Goal: Transaction & Acquisition: Purchase product/service

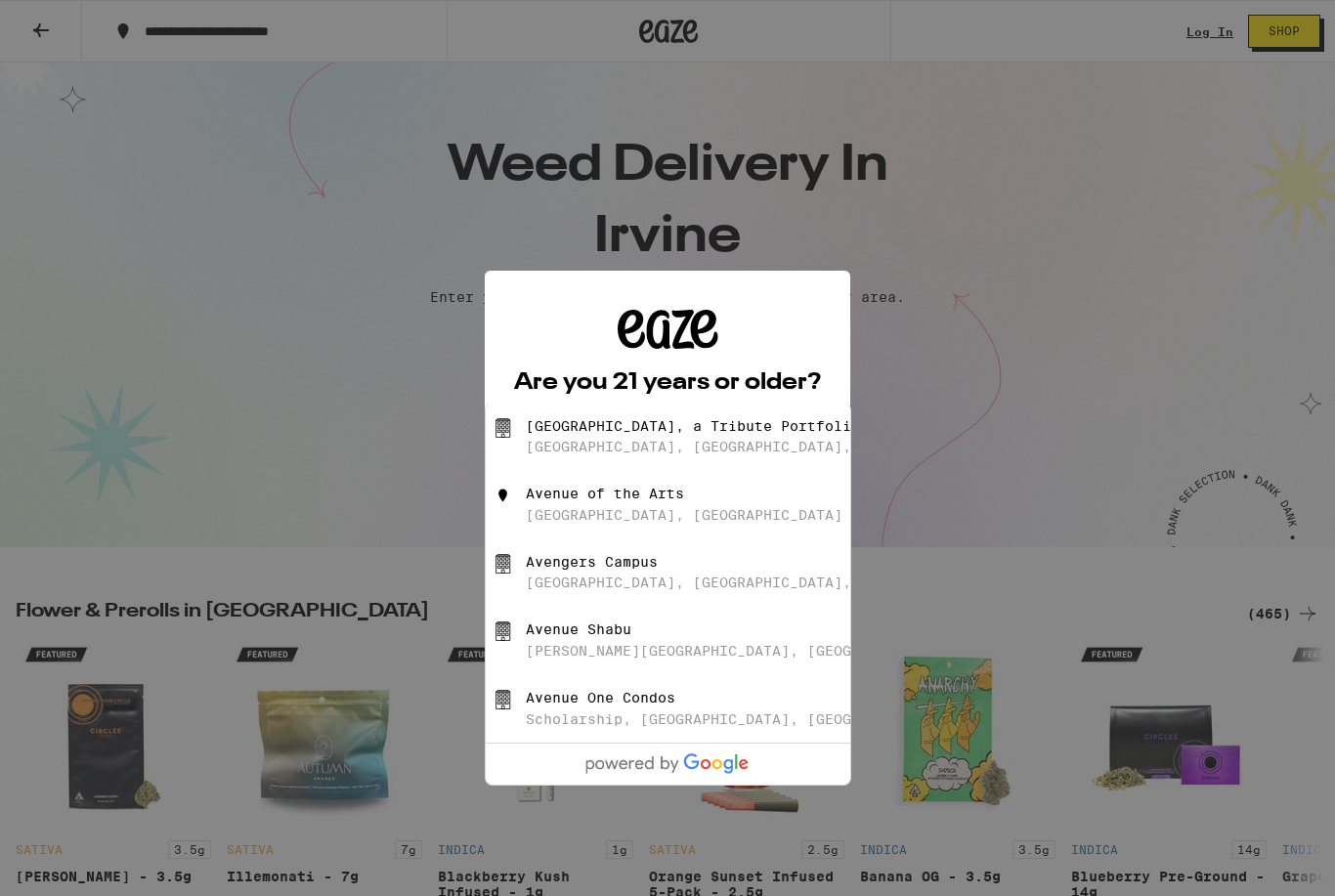
click at [720, 452] on div "[GEOGRAPHIC_DATA], [GEOGRAPHIC_DATA], [GEOGRAPHIC_DATA]" at bounding box center [767, 447] width 484 height 16
type input "[GEOGRAPHIC_DATA], a Tribute [GEOGRAPHIC_DATA], [GEOGRAPHIC_DATA], [GEOGRAPHIC_…"
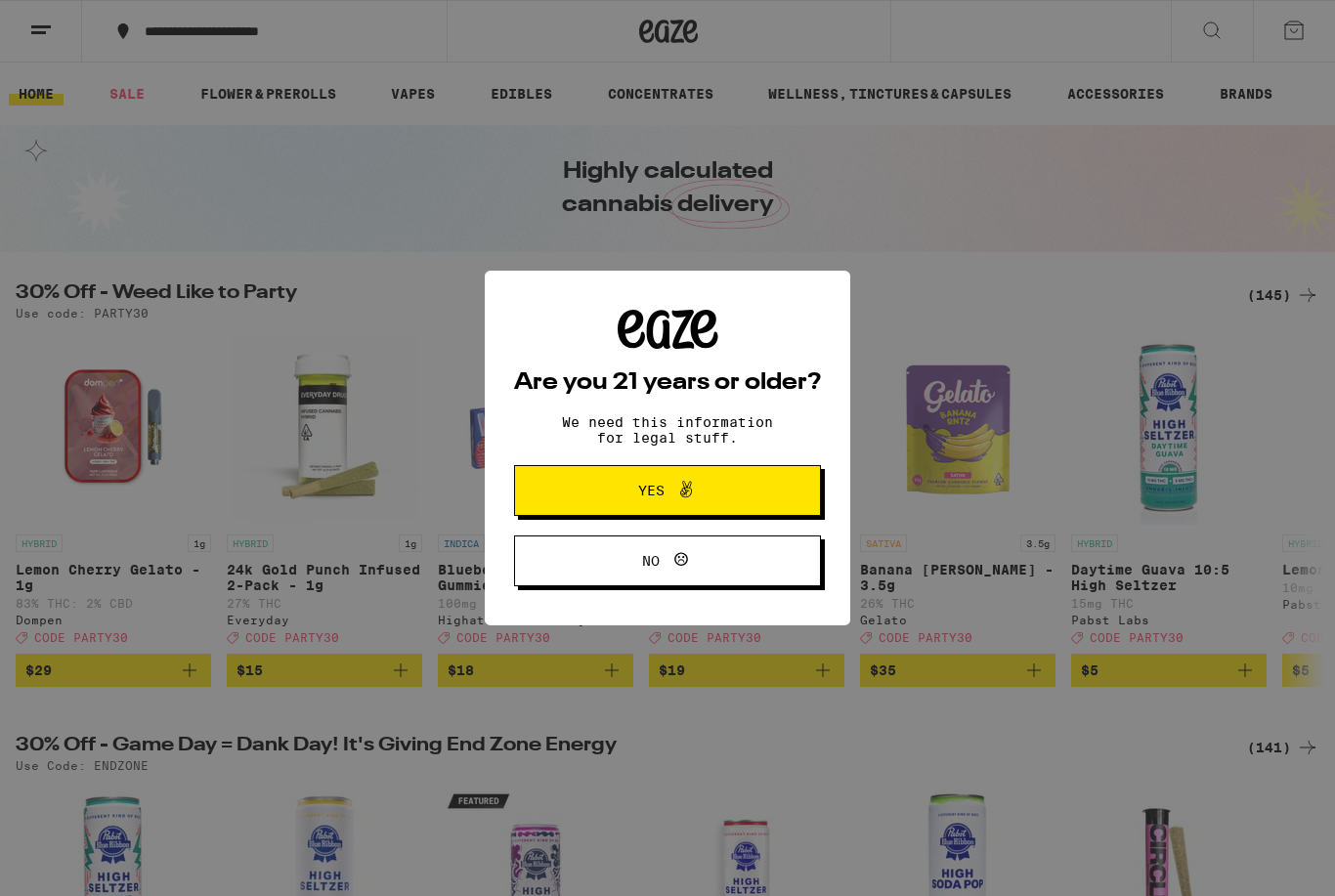
click at [685, 503] on span at bounding box center [686, 491] width 24 height 26
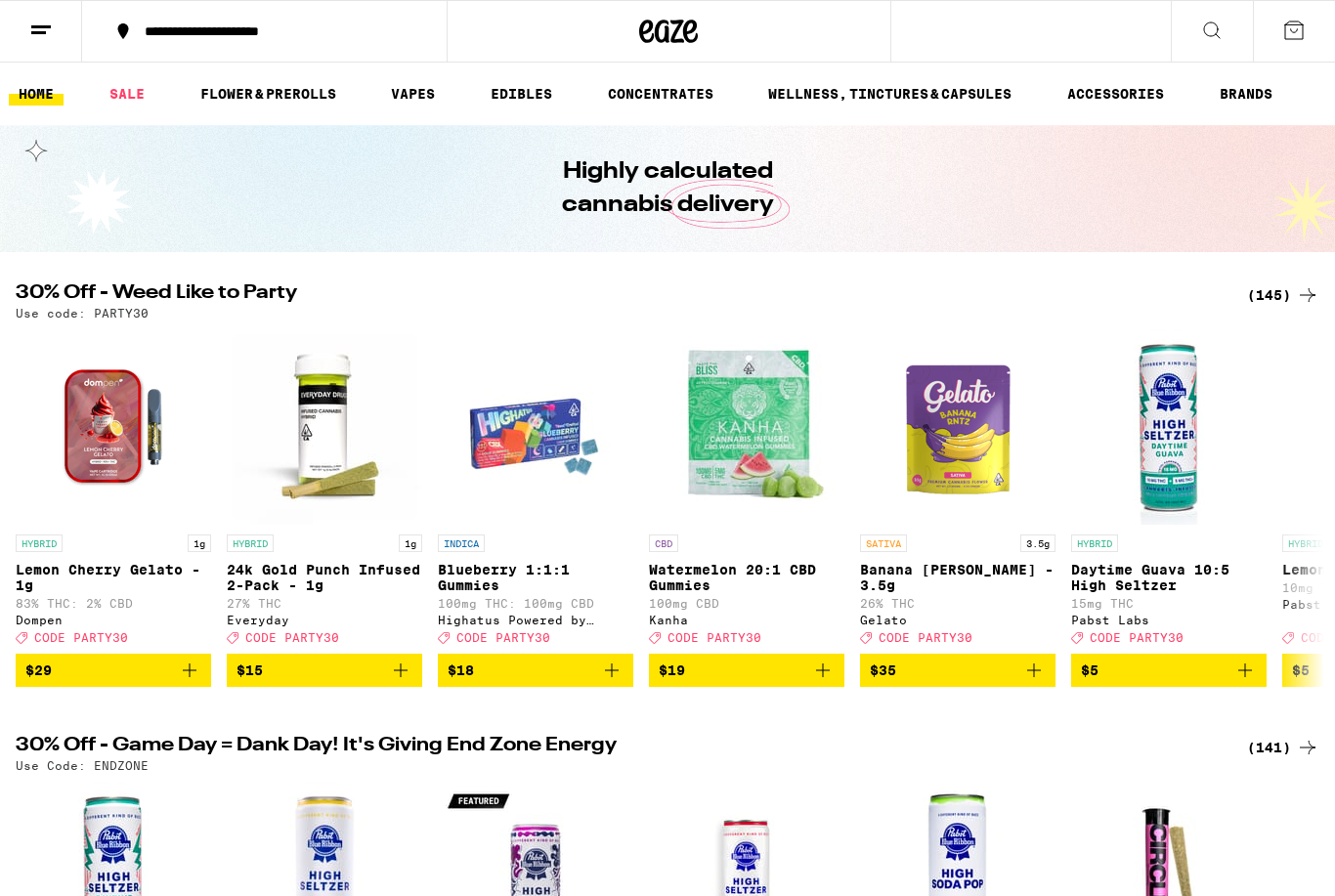
click at [537, 104] on link "EDIBLES" at bounding box center [522, 94] width 81 height 24
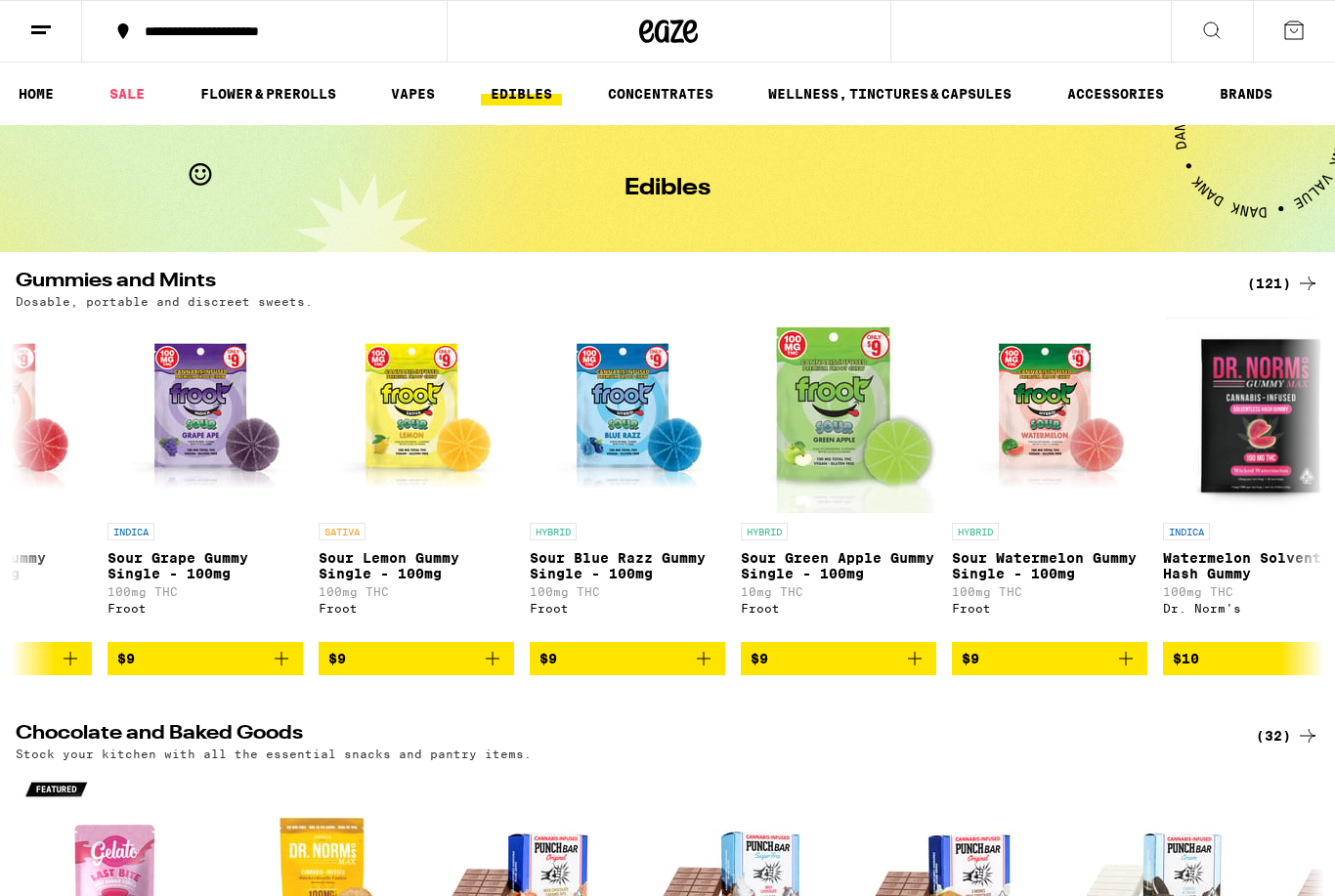
scroll to position [0, 829]
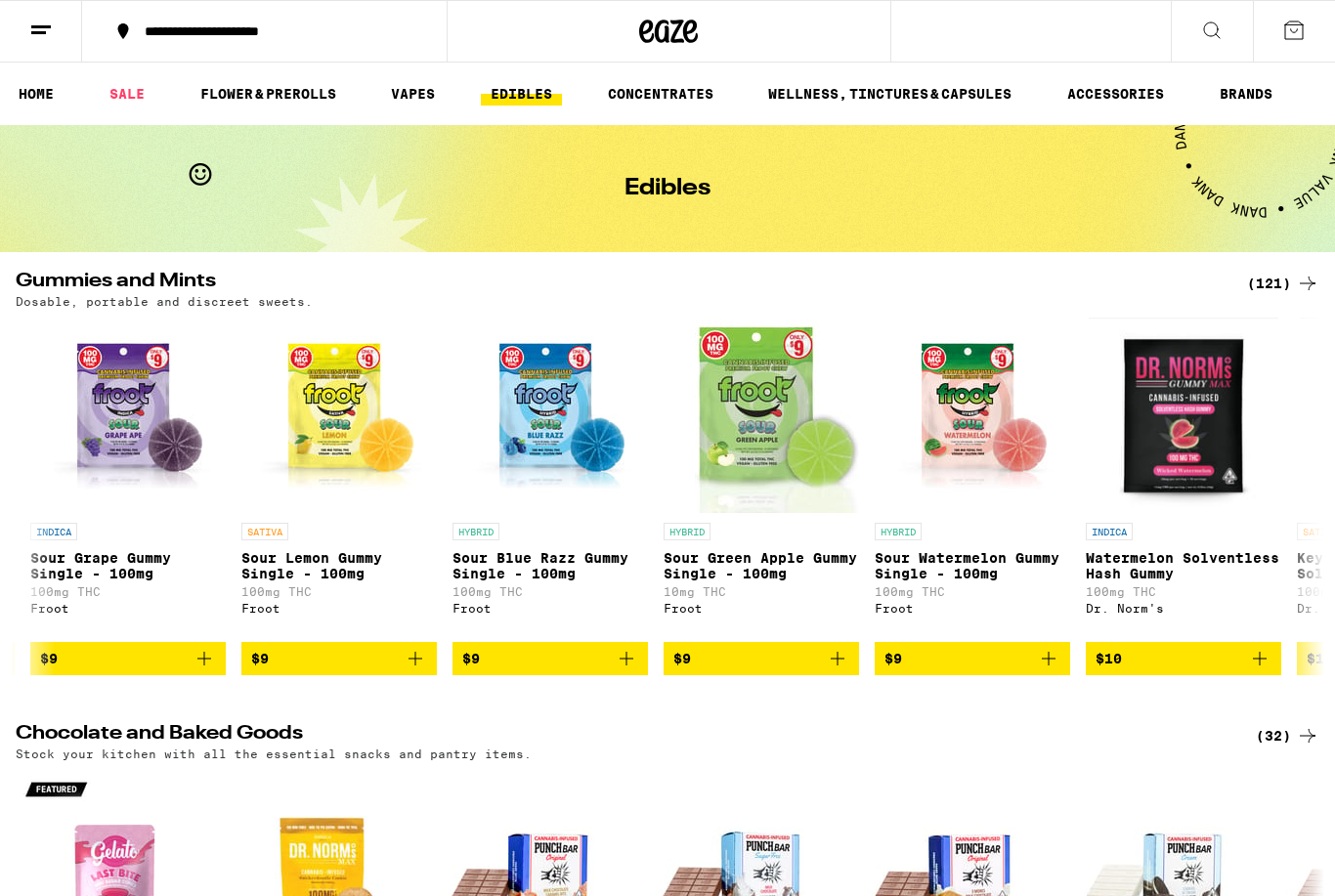
click at [1055, 670] on icon "Add to bag" at bounding box center [1049, 658] width 24 height 24
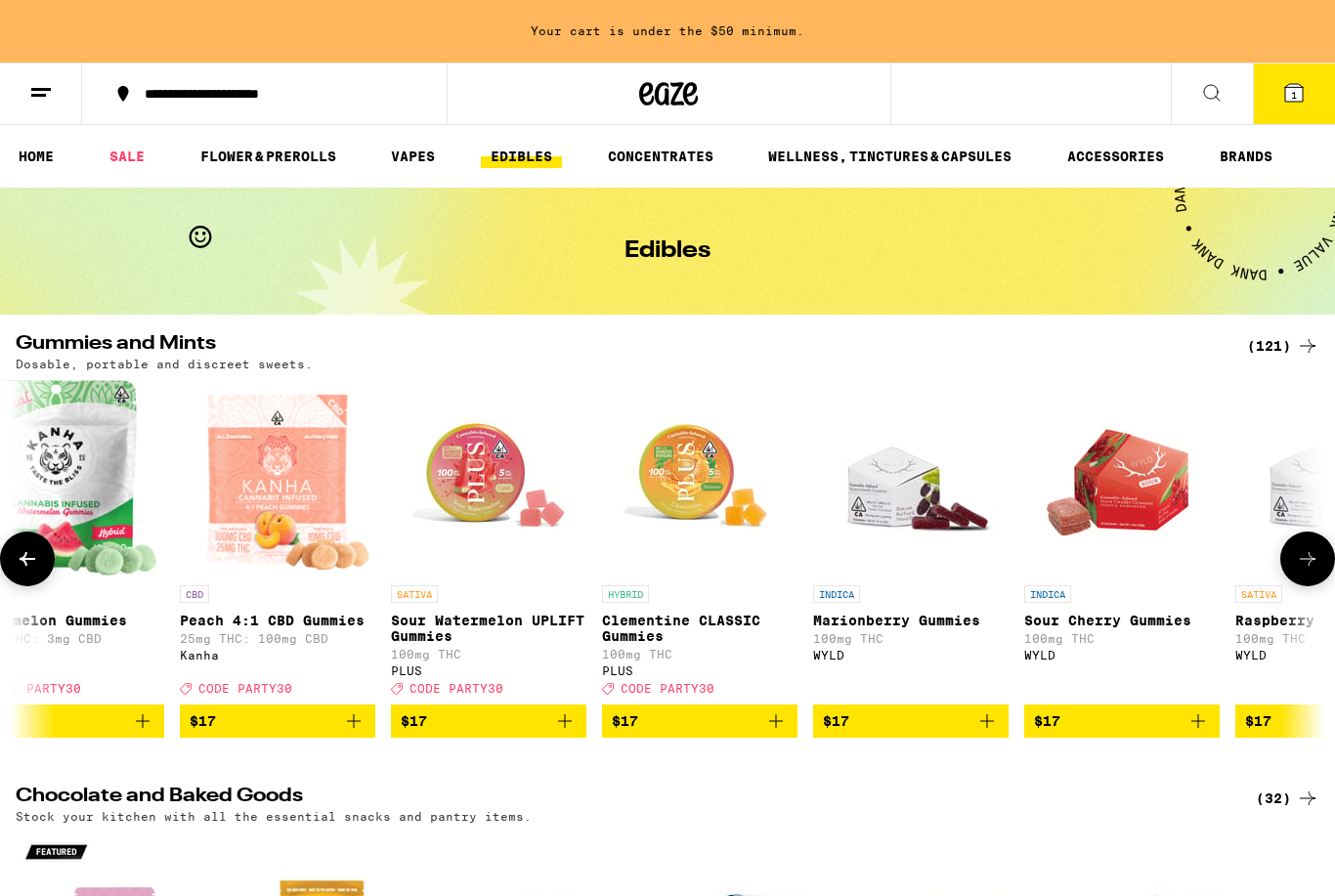
scroll to position [0, 8069]
click at [575, 732] on icon "Add to bag" at bounding box center [564, 722] width 24 height 24
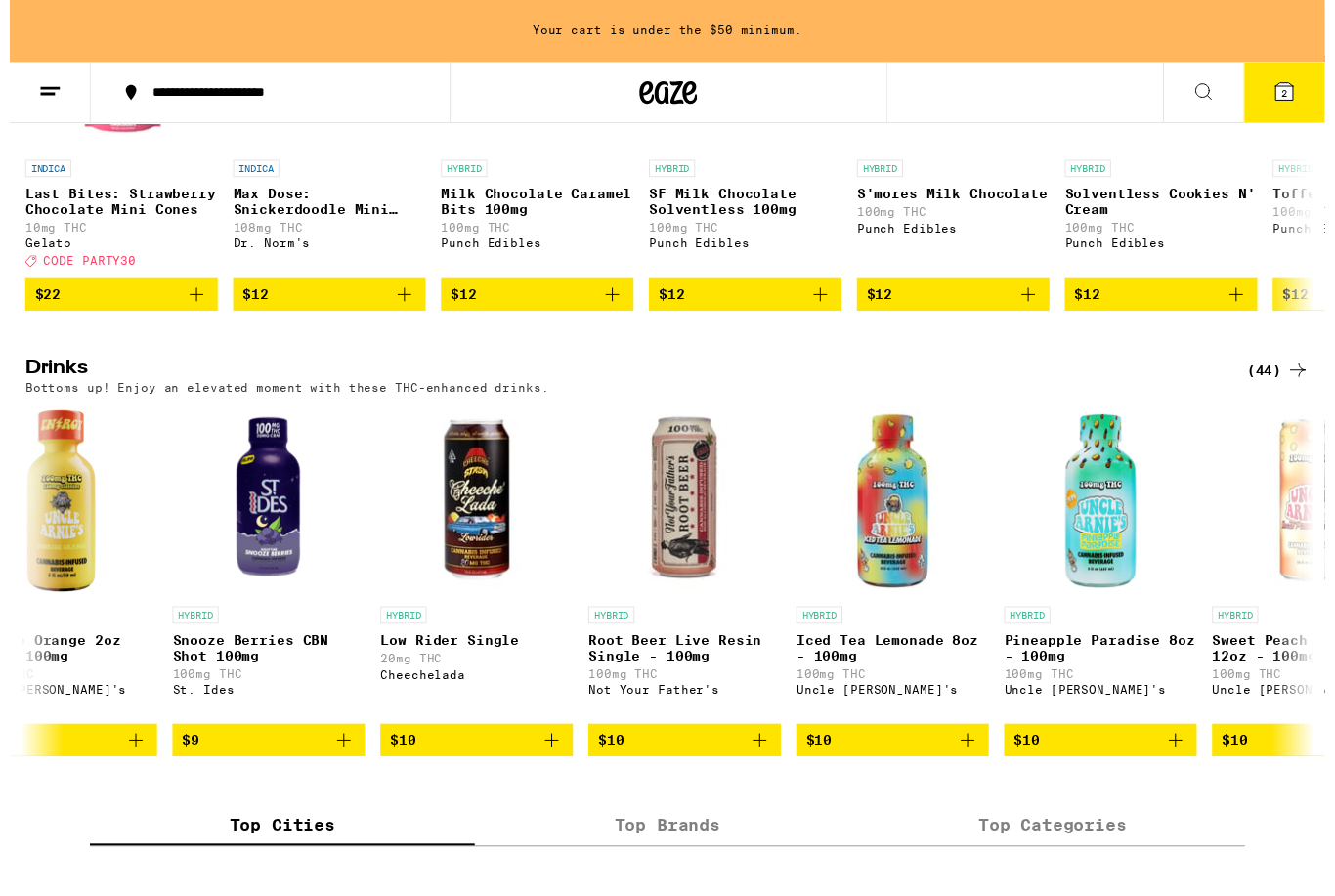
scroll to position [0, 5947]
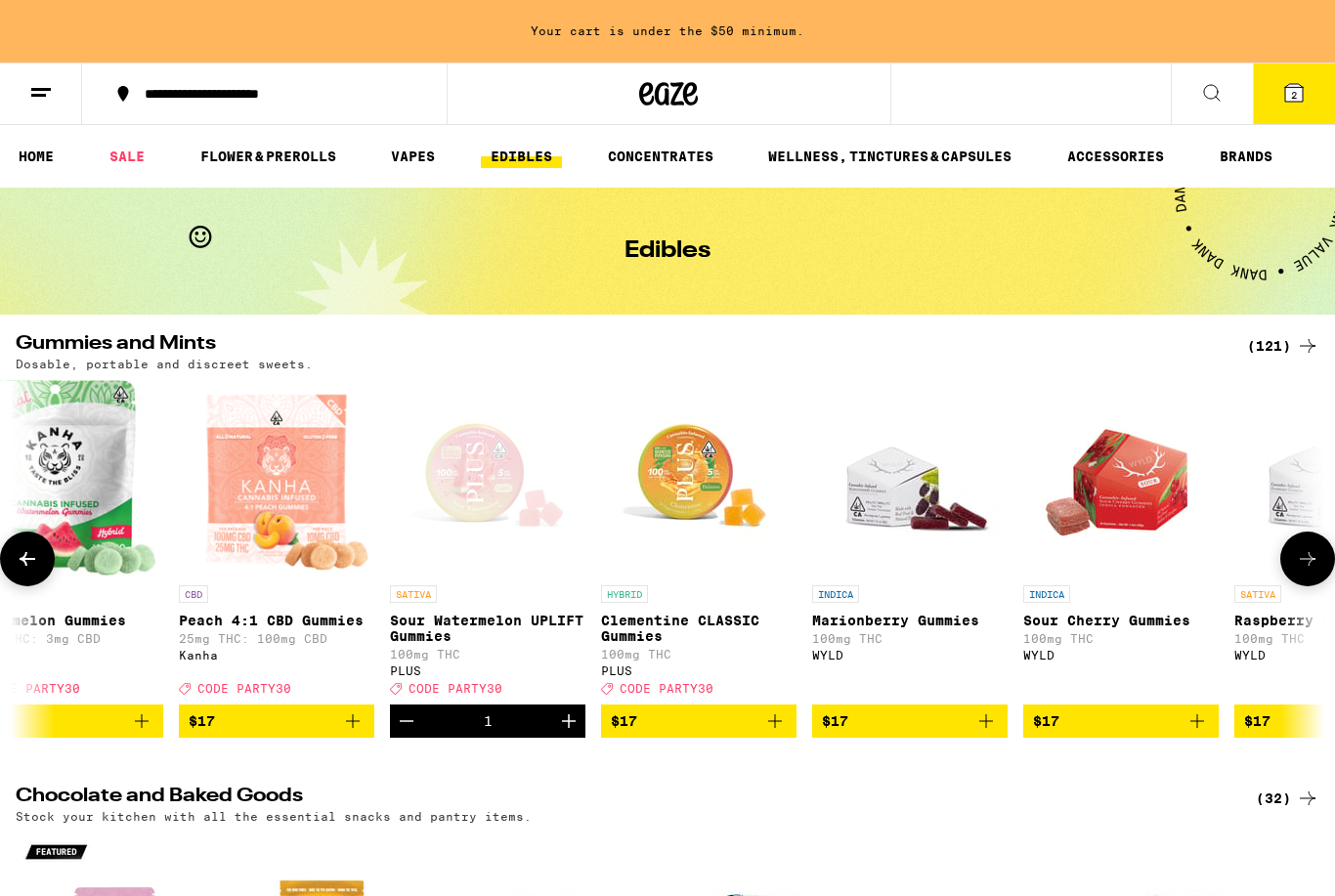
click at [1121, 156] on link "ACCESSORIES" at bounding box center [1115, 157] width 116 height 24
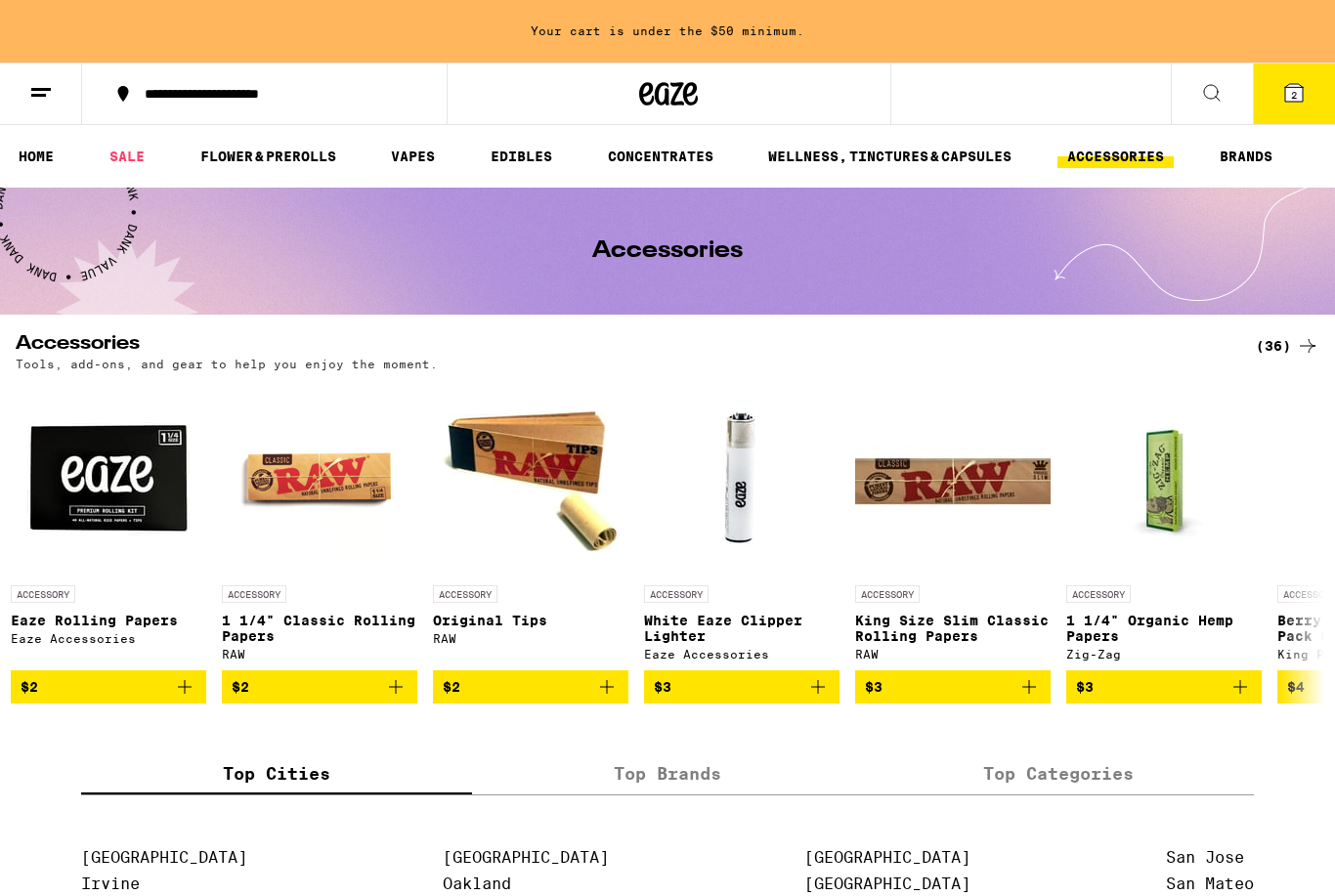
click at [1287, 97] on icon at bounding box center [1294, 93] width 18 height 18
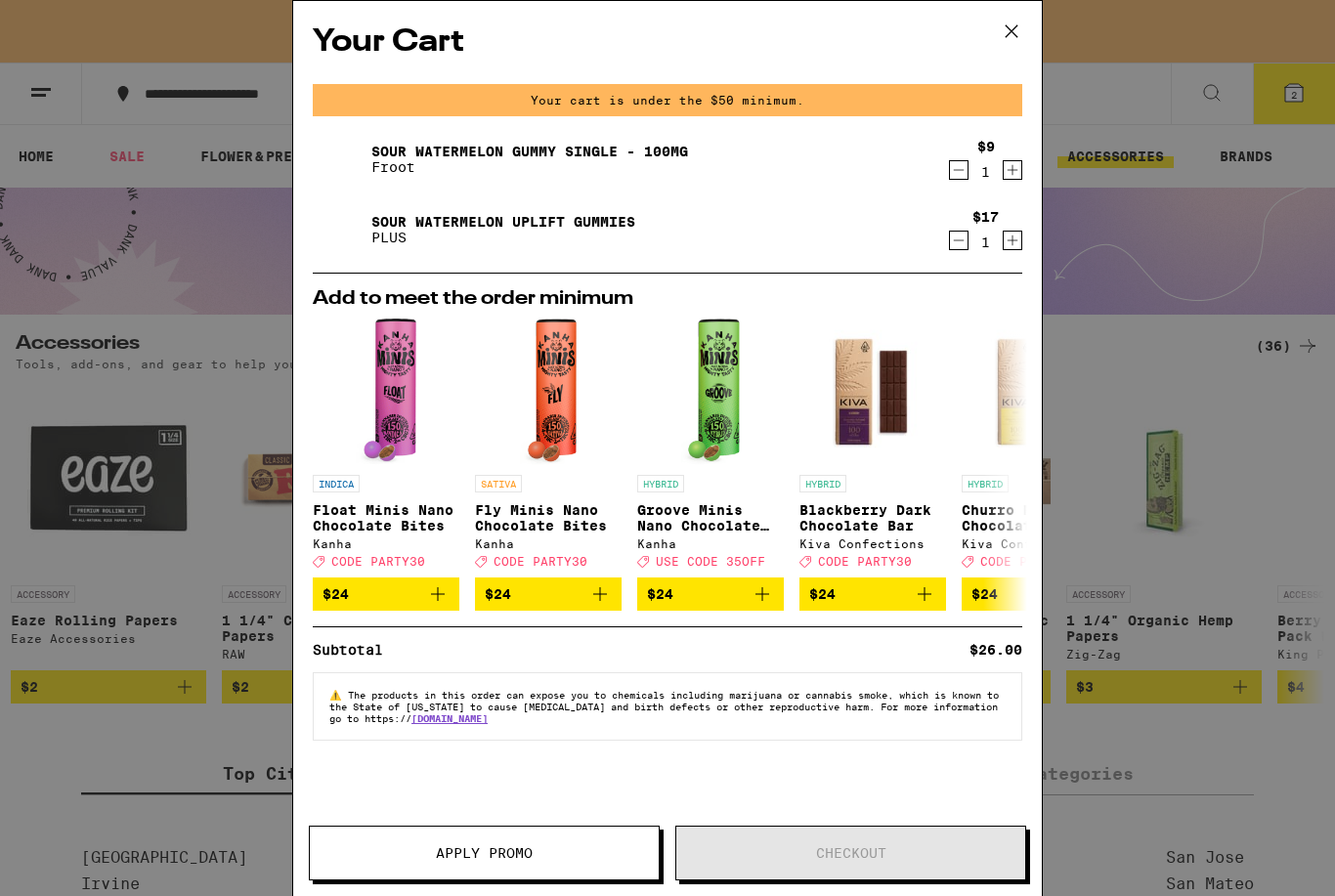
click at [1018, 39] on icon at bounding box center [1012, 32] width 30 height 30
